Goal: Information Seeking & Learning: Learn about a topic

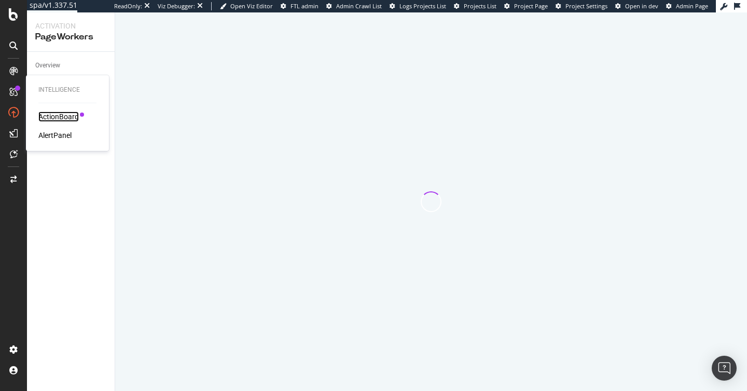
click at [63, 118] on div "ActionBoard" at bounding box center [58, 117] width 40 height 10
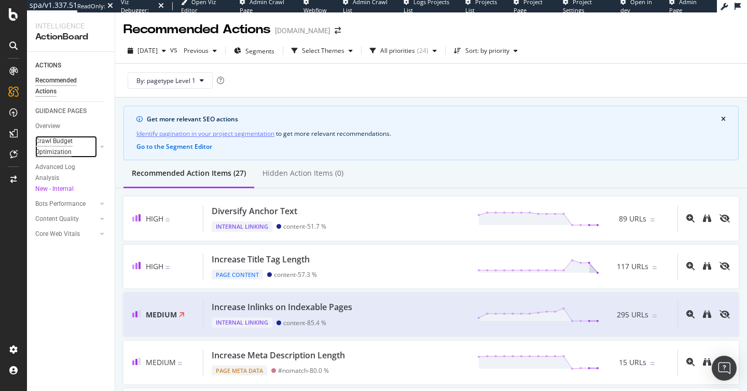
click at [44, 150] on div "Crawl Budget Optimization" at bounding box center [62, 147] width 54 height 22
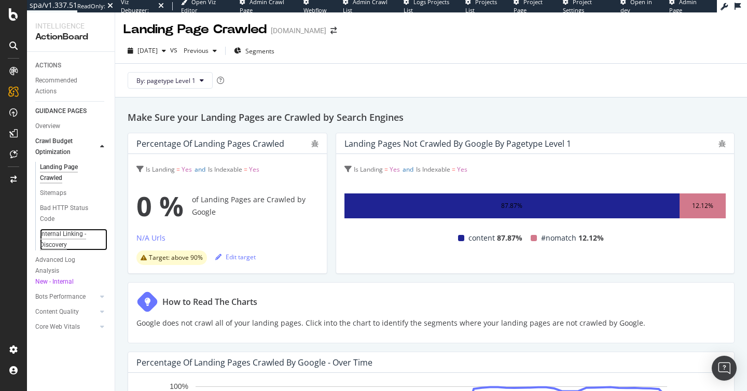
click at [63, 232] on div "Internal Linking - Discovery" at bounding box center [69, 240] width 59 height 22
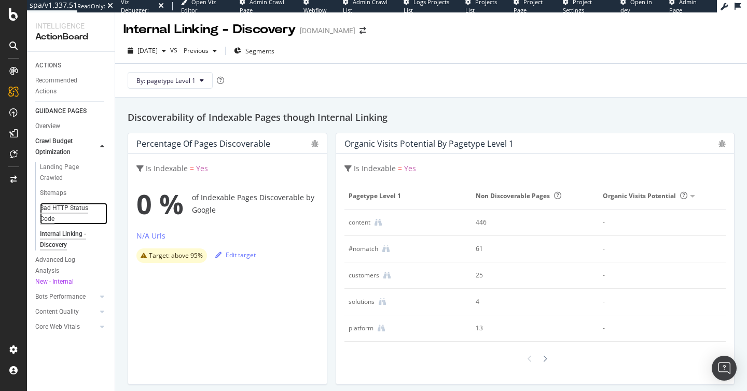
click at [65, 209] on div "Bad HTTP Status Code" at bounding box center [69, 214] width 58 height 22
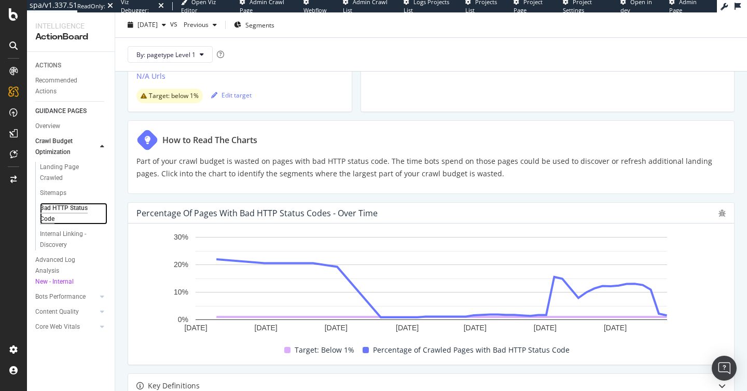
scroll to position [492, 0]
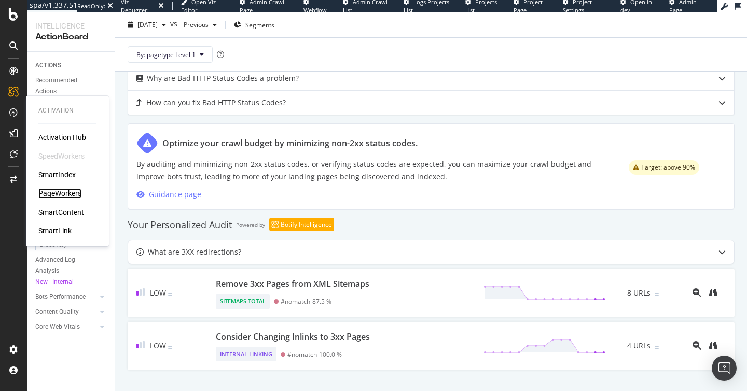
click at [60, 192] on div "PageWorkers" at bounding box center [59, 193] width 43 height 10
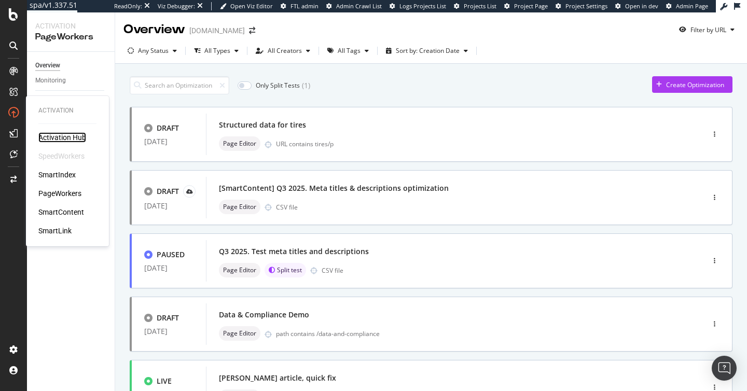
click at [67, 132] on div "Activation Hub" at bounding box center [62, 137] width 48 height 10
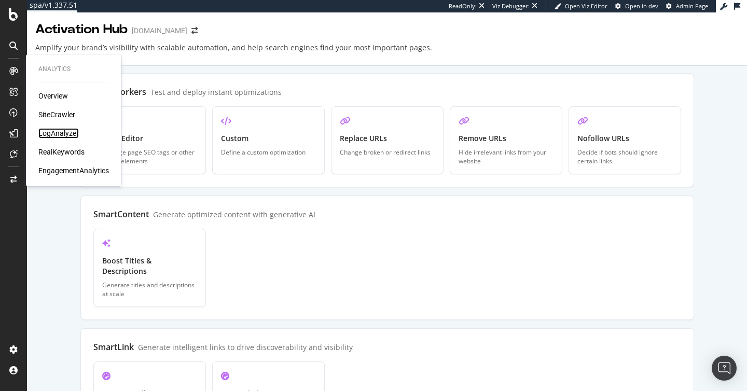
click at [71, 137] on div "LogAnalyzer" at bounding box center [58, 133] width 40 height 10
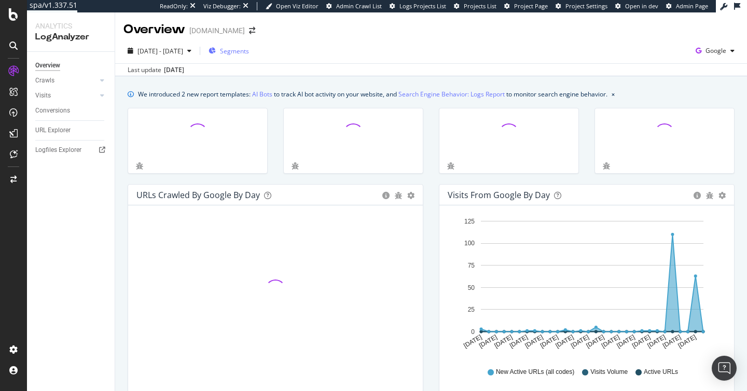
click at [249, 51] on span "Segments" at bounding box center [234, 51] width 29 height 9
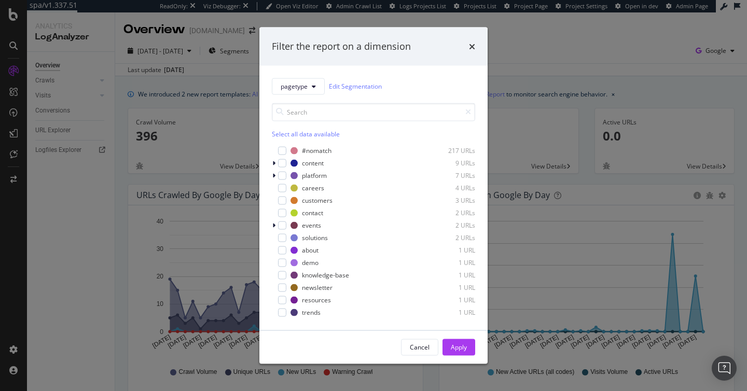
click at [516, 81] on div "Filter the report on a dimension pagetype Edit Segmentation Select all data ava…" at bounding box center [373, 195] width 747 height 391
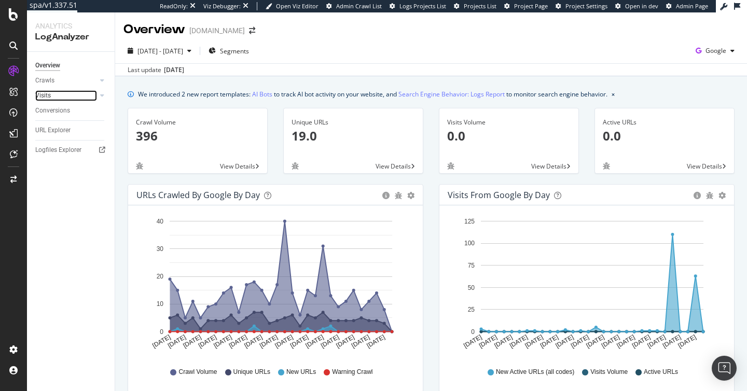
click at [54, 95] on link "Visits" at bounding box center [66, 95] width 62 height 11
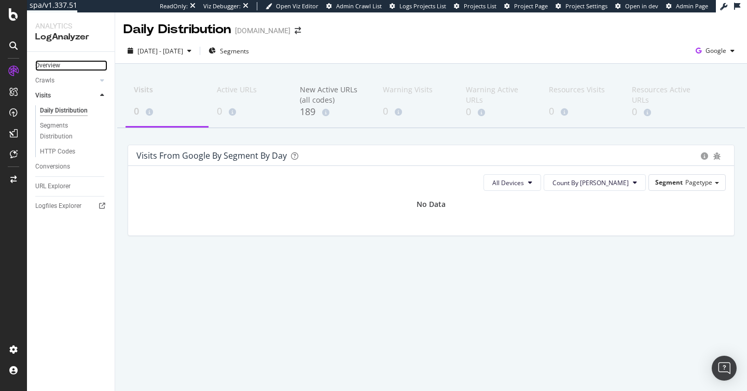
click at [67, 65] on link "Overview" at bounding box center [71, 65] width 72 height 11
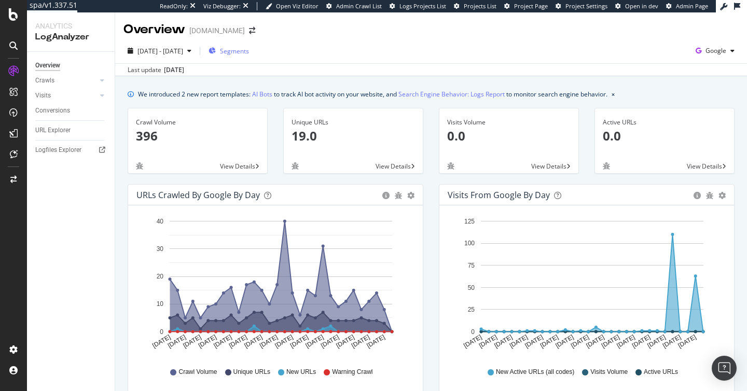
click at [249, 48] on span "Segments" at bounding box center [234, 51] width 29 height 9
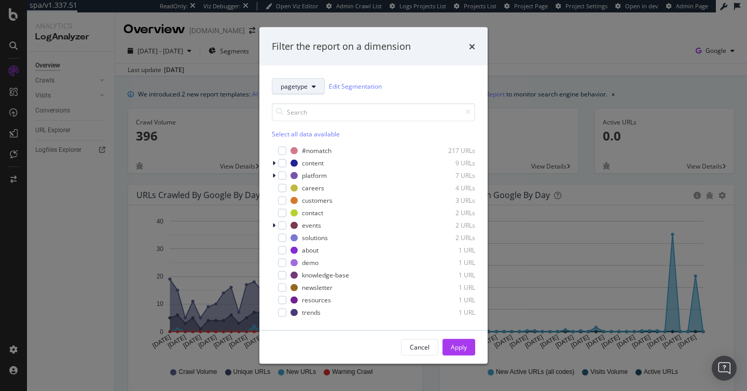
click at [312, 85] on icon "modal" at bounding box center [314, 86] width 4 height 6
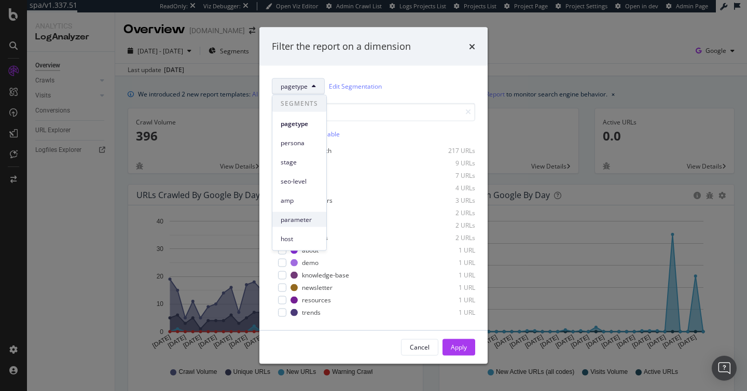
click at [305, 212] on div "parameter" at bounding box center [299, 219] width 54 height 15
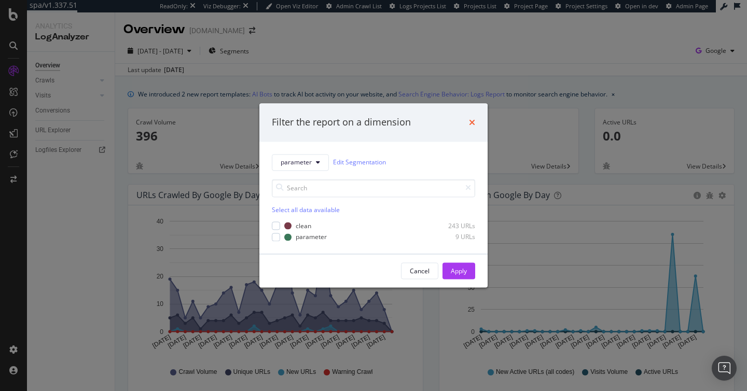
click at [472, 123] on icon "times" at bounding box center [472, 122] width 6 height 8
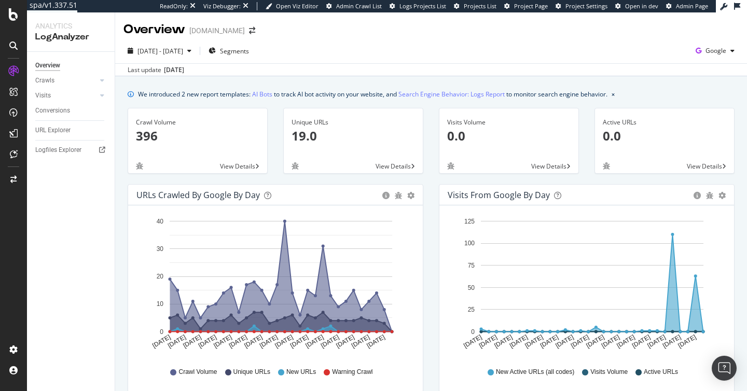
click at [279, 115] on div "Unique URLs 19.0 View Details" at bounding box center [353, 146] width 156 height 76
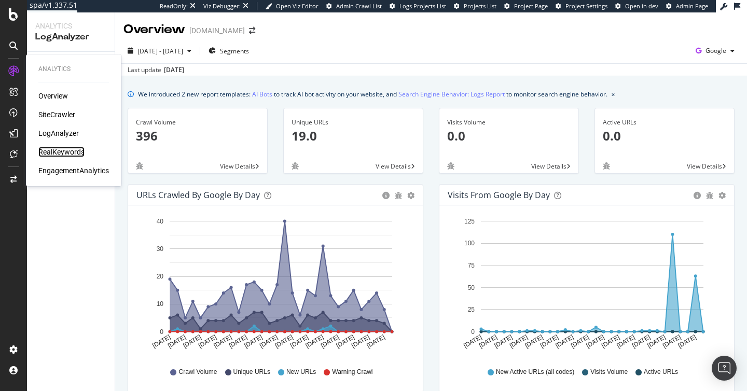
click at [66, 149] on div "RealKeywords" at bounding box center [61, 152] width 46 height 10
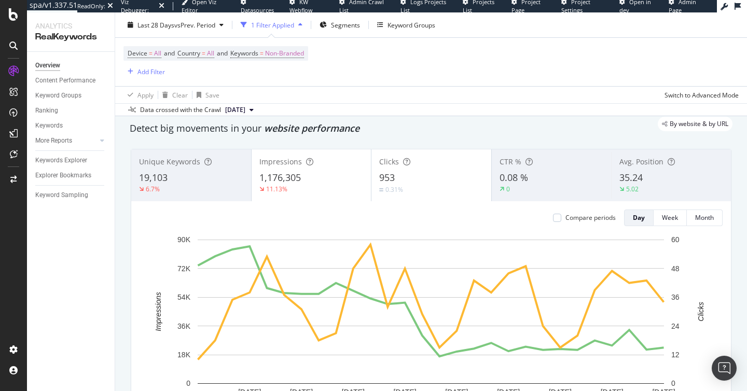
scroll to position [34, 0]
click at [327, 186] on div "11.13%" at bounding box center [311, 188] width 104 height 9
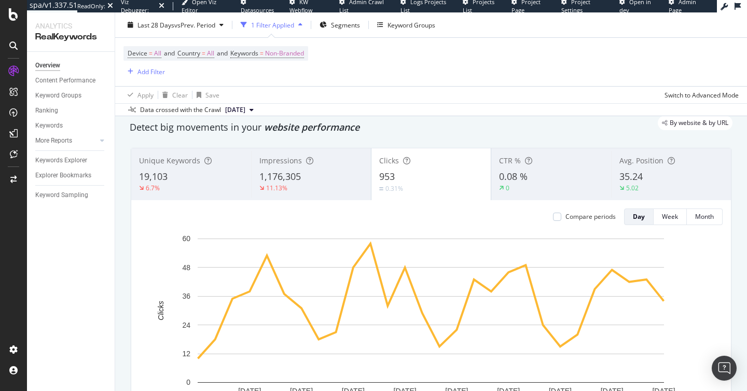
click at [416, 184] on div "0.31%" at bounding box center [431, 189] width 104 height 10
click at [316, 175] on div "1,176,305" at bounding box center [311, 176] width 104 height 13
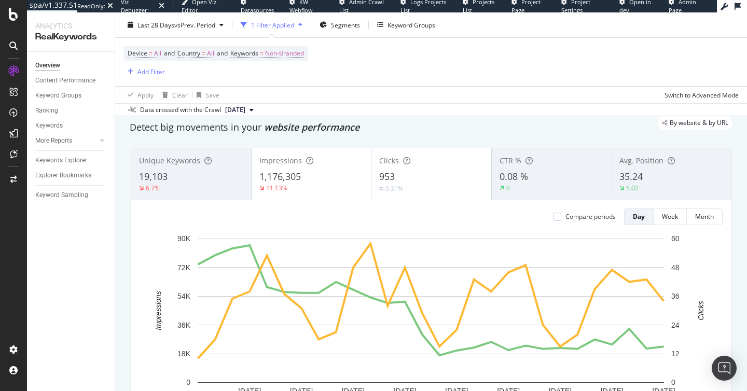
click at [397, 178] on div "953" at bounding box center [431, 176] width 104 height 13
